Goal: Check status: Check status

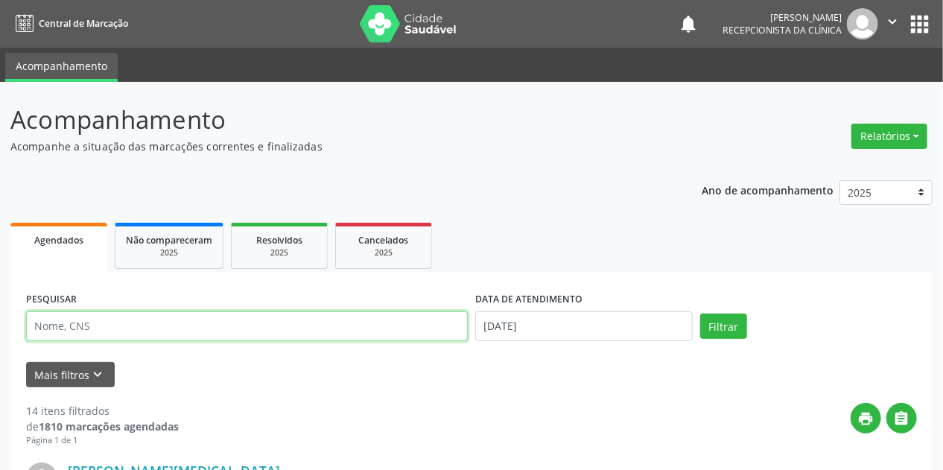
click at [314, 315] on input "text" at bounding box center [247, 326] width 442 height 30
type input "[PERSON_NAME][DATE]"
click at [700, 314] on button "Filtrar" at bounding box center [723, 326] width 47 height 25
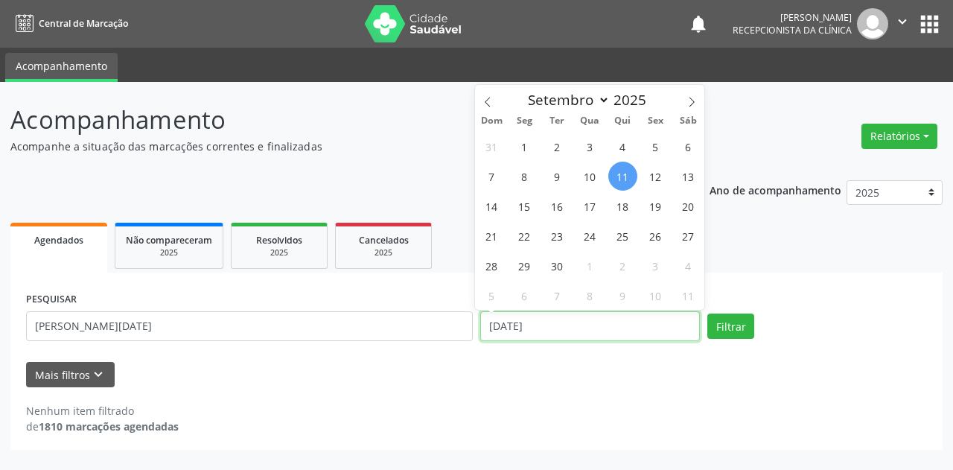
click at [500, 313] on input "[DATE]" at bounding box center [590, 326] width 220 height 30
click at [518, 206] on span "15" at bounding box center [524, 205] width 29 height 29
type input "[DATE]"
click at [528, 207] on span "15" at bounding box center [524, 205] width 29 height 29
click at [528, 207] on div "Ano de acompanhamento 2025 2024 Agendados Não compareceram 2025 Resolvidos 2025…" at bounding box center [476, 310] width 932 height 281
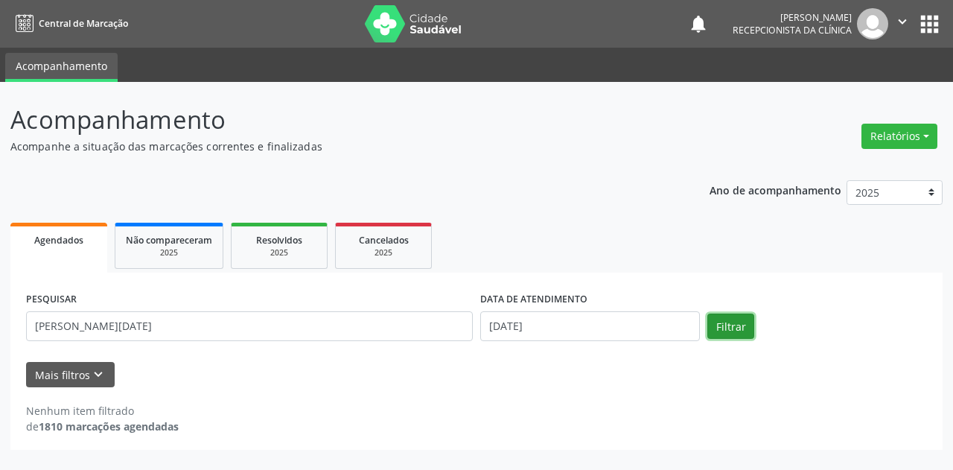
click at [713, 320] on button "Filtrar" at bounding box center [731, 326] width 47 height 25
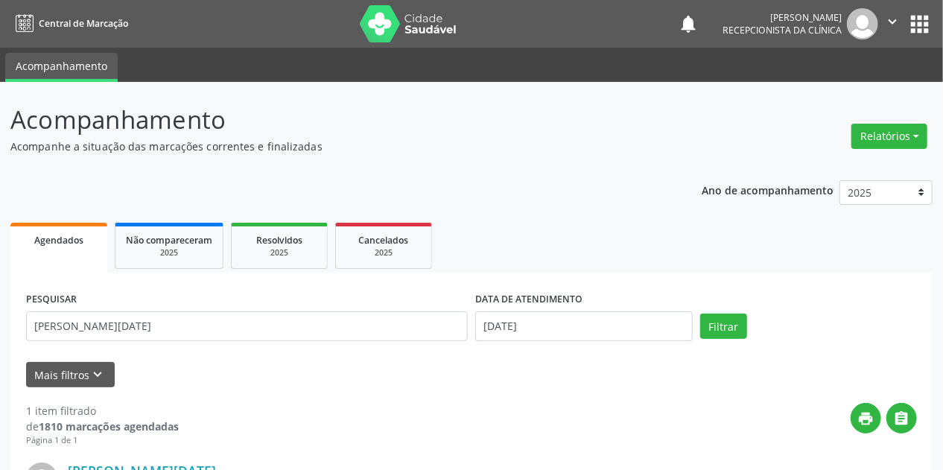
scroll to position [203, 0]
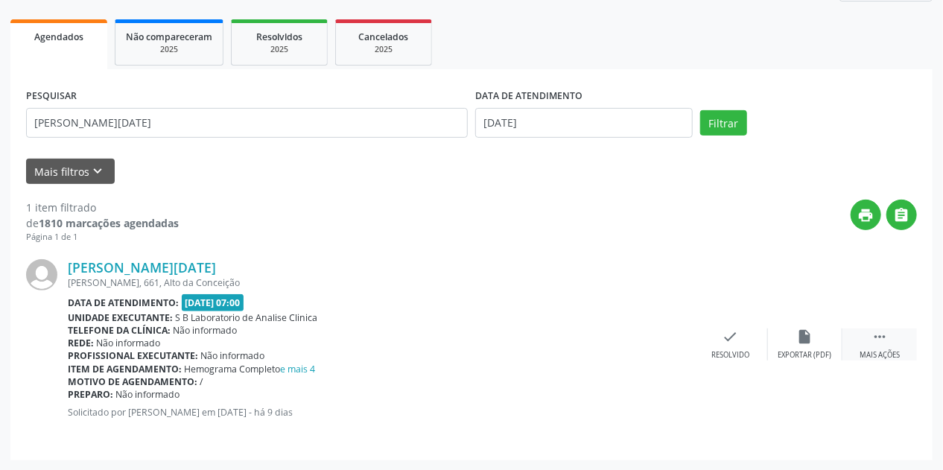
click at [870, 344] on div " Mais ações" at bounding box center [879, 344] width 74 height 32
click at [652, 343] on div "print Imprimir" at bounding box center [656, 344] width 74 height 32
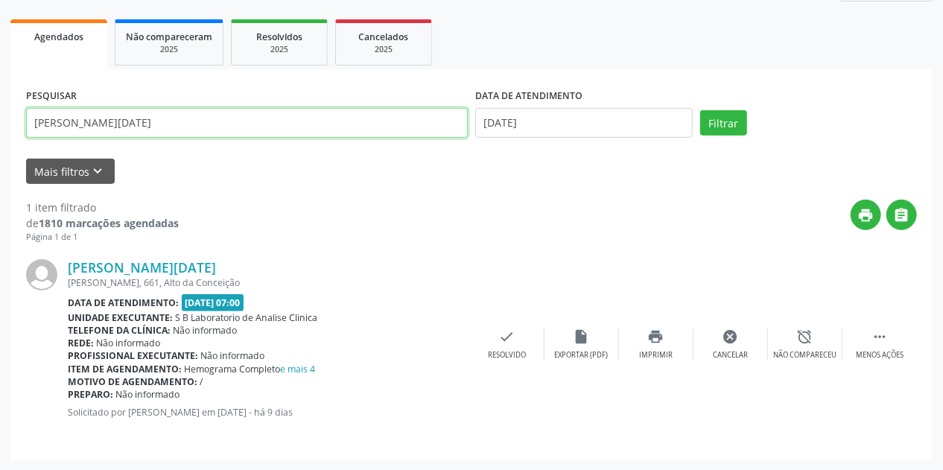
drag, startPoint x: 226, startPoint y: 127, endPoint x: 0, endPoint y: 142, distance: 227.0
click at [0, 142] on div "Acompanhamento Acompanhe a situação das marcações correntes e finalizadas Relat…" at bounding box center [471, 175] width 943 height 592
type input "[PERSON_NAME]"
click at [700, 110] on button "Filtrar" at bounding box center [723, 122] width 47 height 25
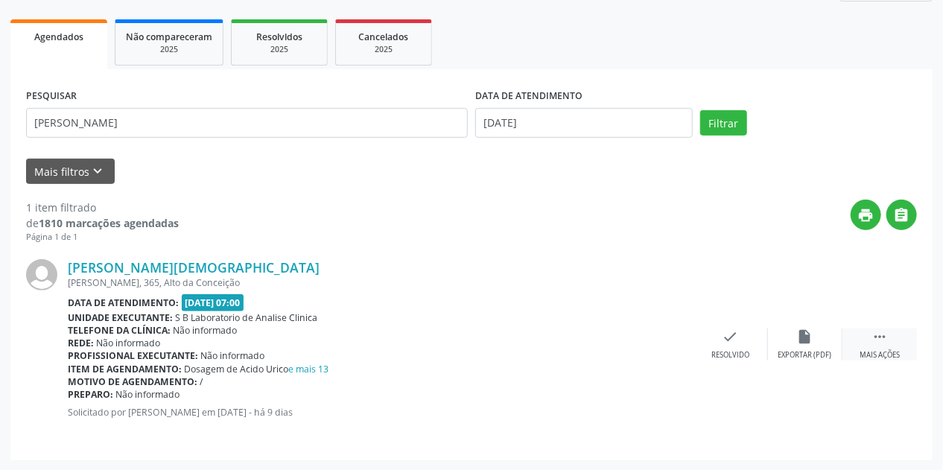
click at [869, 343] on div " Mais ações" at bounding box center [879, 344] width 74 height 32
click at [648, 328] on icon "print" at bounding box center [656, 336] width 16 height 16
